Goal: Task Accomplishment & Management: Use online tool/utility

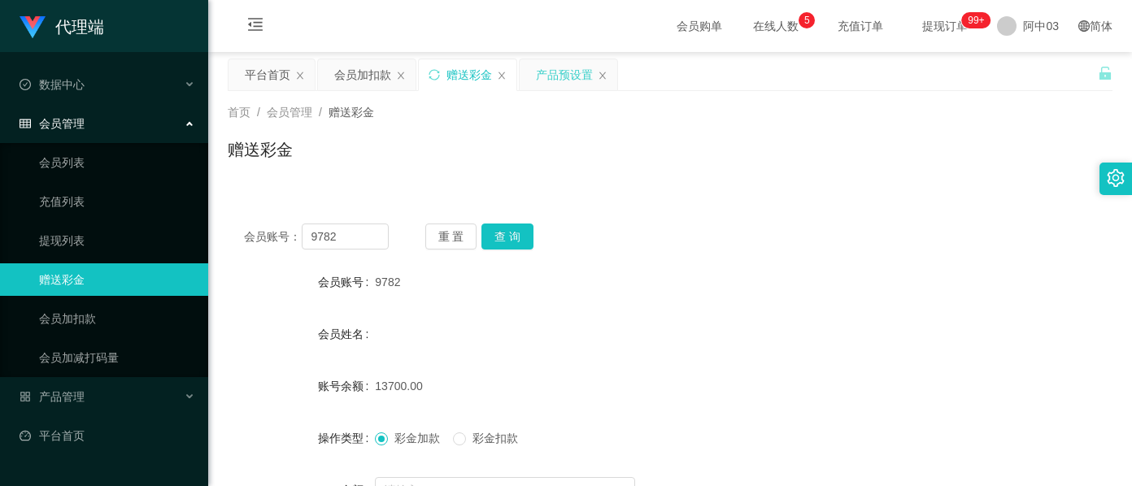
click at [542, 76] on div "产品预设置" at bounding box center [564, 74] width 57 height 31
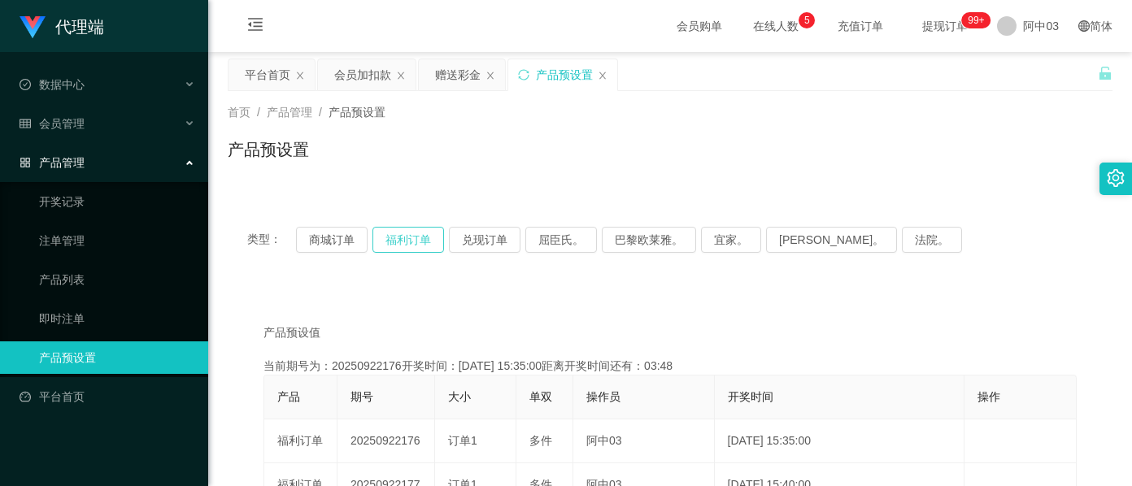
click at [412, 241] on button "福利订单" at bounding box center [409, 240] width 72 height 26
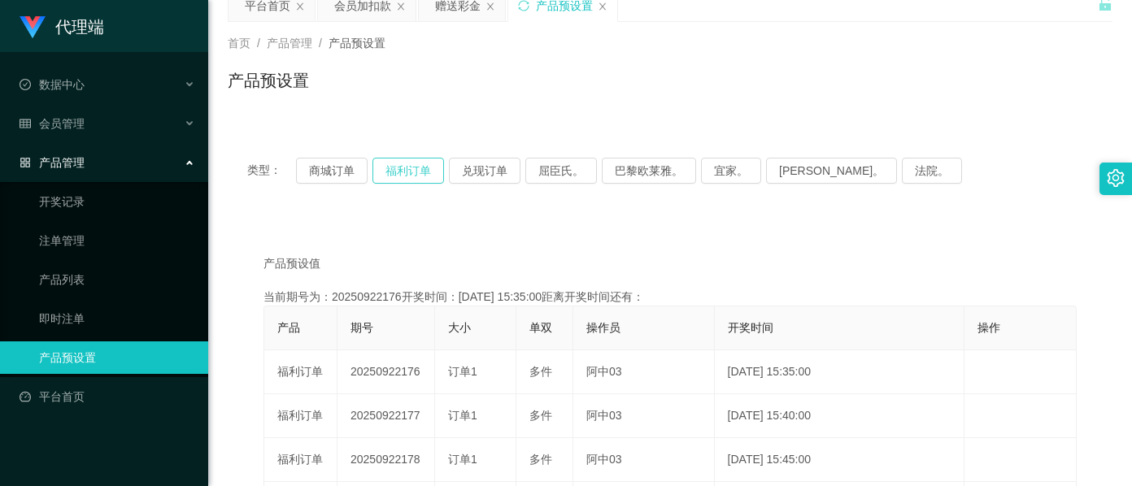
scroll to position [108, 0]
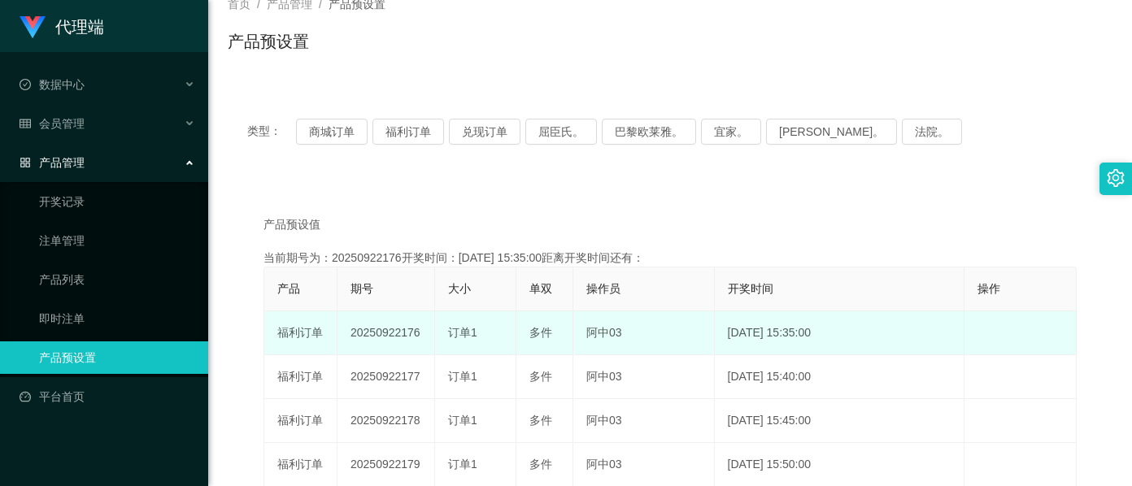
click at [375, 335] on td "20250922176" at bounding box center [387, 334] width 98 height 44
click at [374, 335] on td "20250922176" at bounding box center [387, 334] width 98 height 44
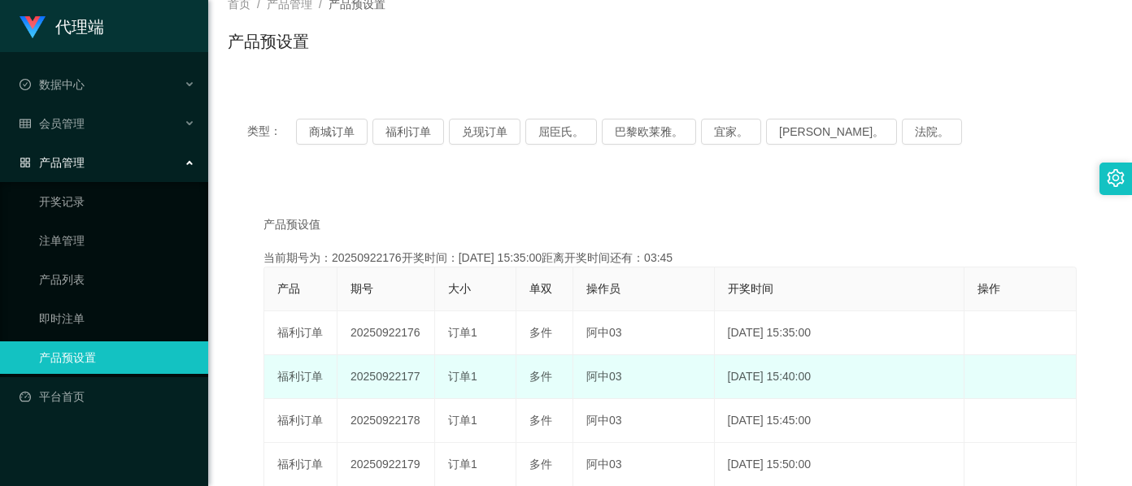
drag, startPoint x: 374, startPoint y: 335, endPoint x: 385, endPoint y: 378, distance: 44.4
click at [385, 378] on td "20250922177" at bounding box center [387, 378] width 98 height 44
copy td "20250922177"
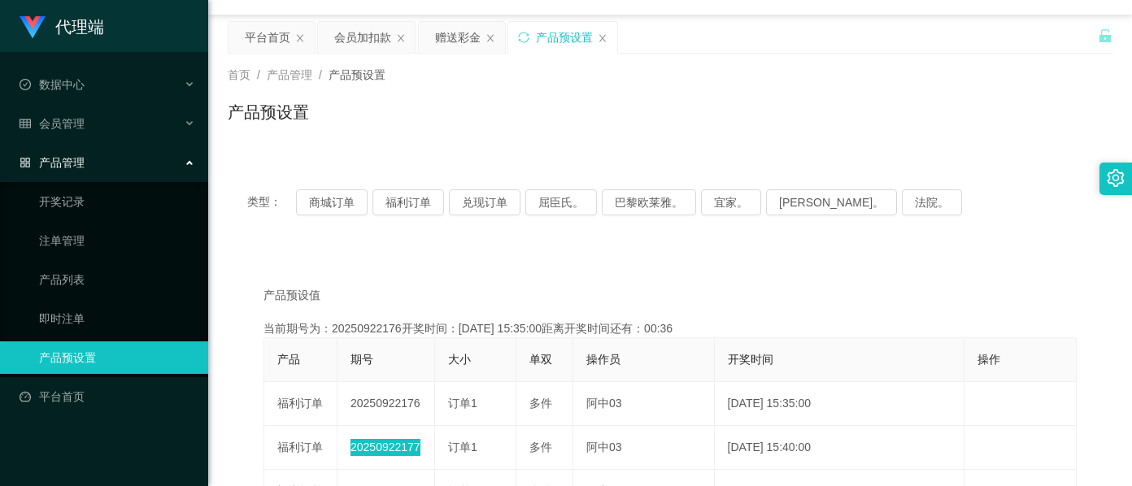
scroll to position [0, 0]
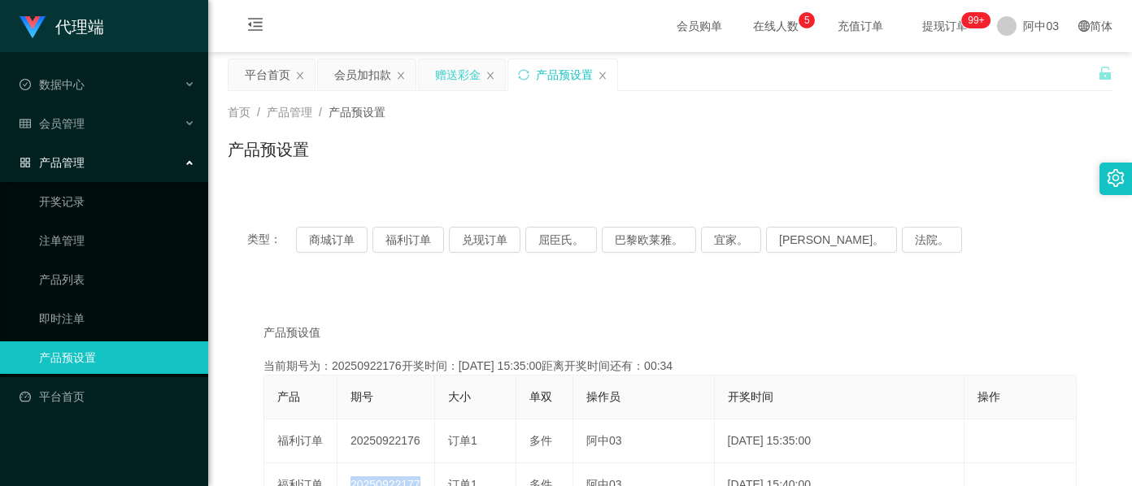
drag, startPoint x: 462, startPoint y: 73, endPoint x: 423, endPoint y: 127, distance: 66.4
click at [462, 73] on div "赠送彩金" at bounding box center [458, 74] width 46 height 31
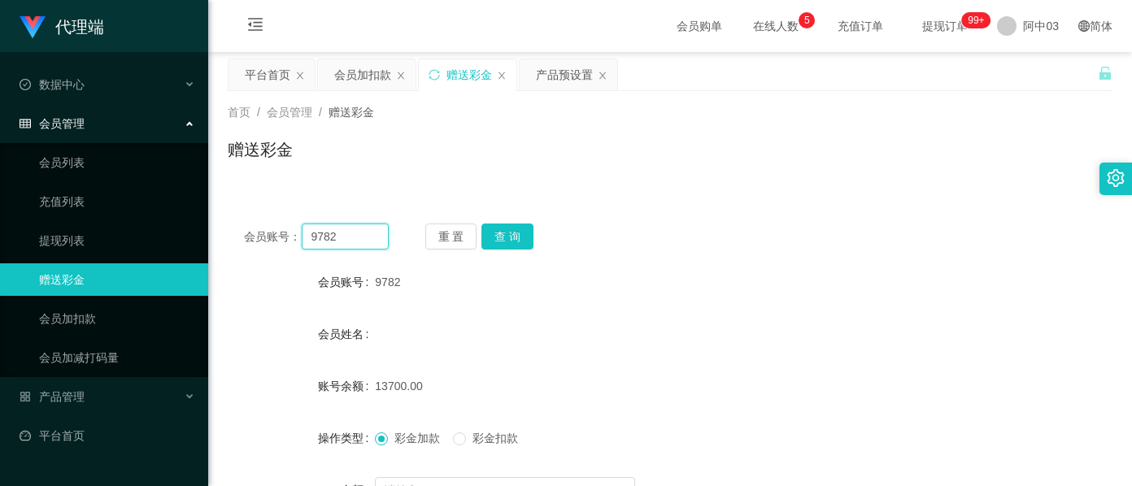
drag, startPoint x: 365, startPoint y: 241, endPoint x: 223, endPoint y: 216, distance: 144.6
click at [225, 216] on main "关闭左侧 关闭右侧 关闭其它 刷新页面 平台首页 会员加扣款 赠送彩金 产品预设置 首页 / 会员管理 / 赠送彩金 / 赠送彩金 会员账号： 9782 重 …" at bounding box center [670, 323] width 924 height 543
paste input "66748345"
type input "66748345"
click at [524, 242] on button "查 询" at bounding box center [508, 237] width 52 height 26
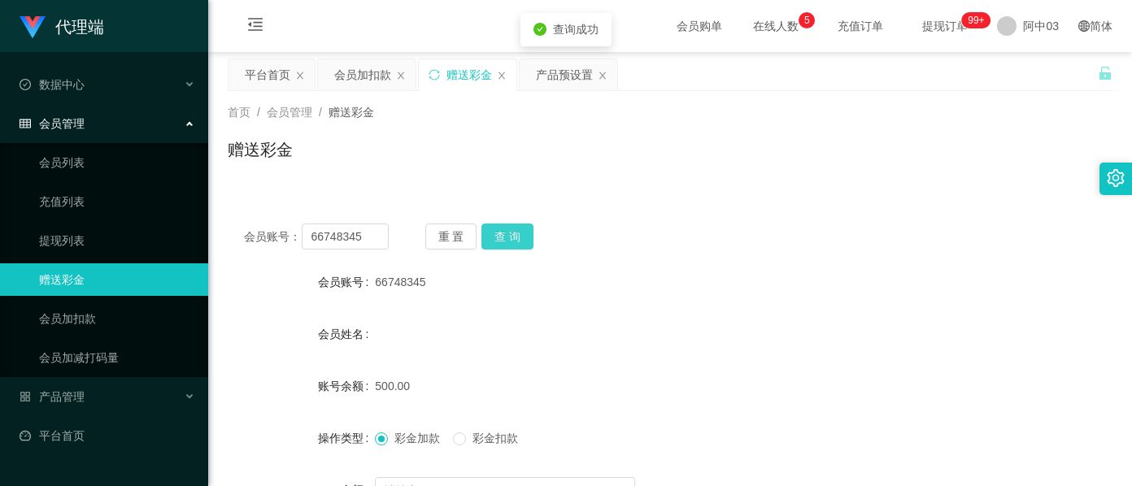
click at [524, 242] on button "查 询" at bounding box center [508, 237] width 52 height 26
click at [524, 242] on div "重 置 查 询" at bounding box center [497, 237] width 145 height 26
click at [524, 242] on button "查 询" at bounding box center [508, 237] width 52 height 26
click at [503, 234] on button "查 询" at bounding box center [508, 237] width 52 height 26
click at [521, 239] on button "查 询" at bounding box center [508, 237] width 52 height 26
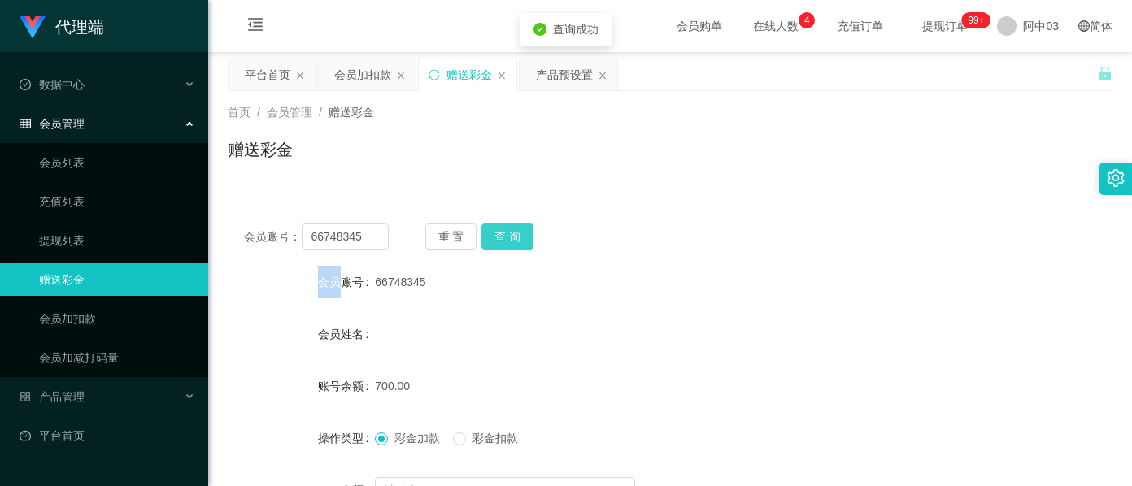
click at [506, 238] on button "查 询" at bounding box center [508, 237] width 52 height 26
